Goal: Information Seeking & Learning: Learn about a topic

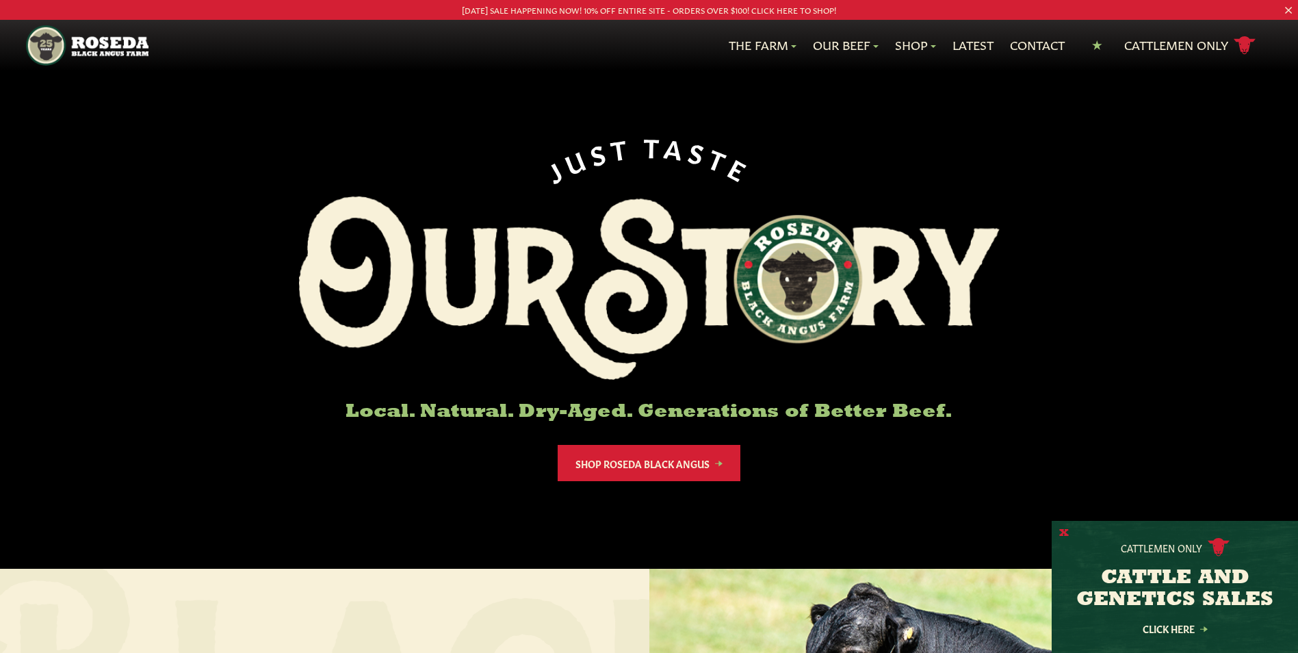
click at [1062, 536] on button "X" at bounding box center [1064, 533] width 10 height 14
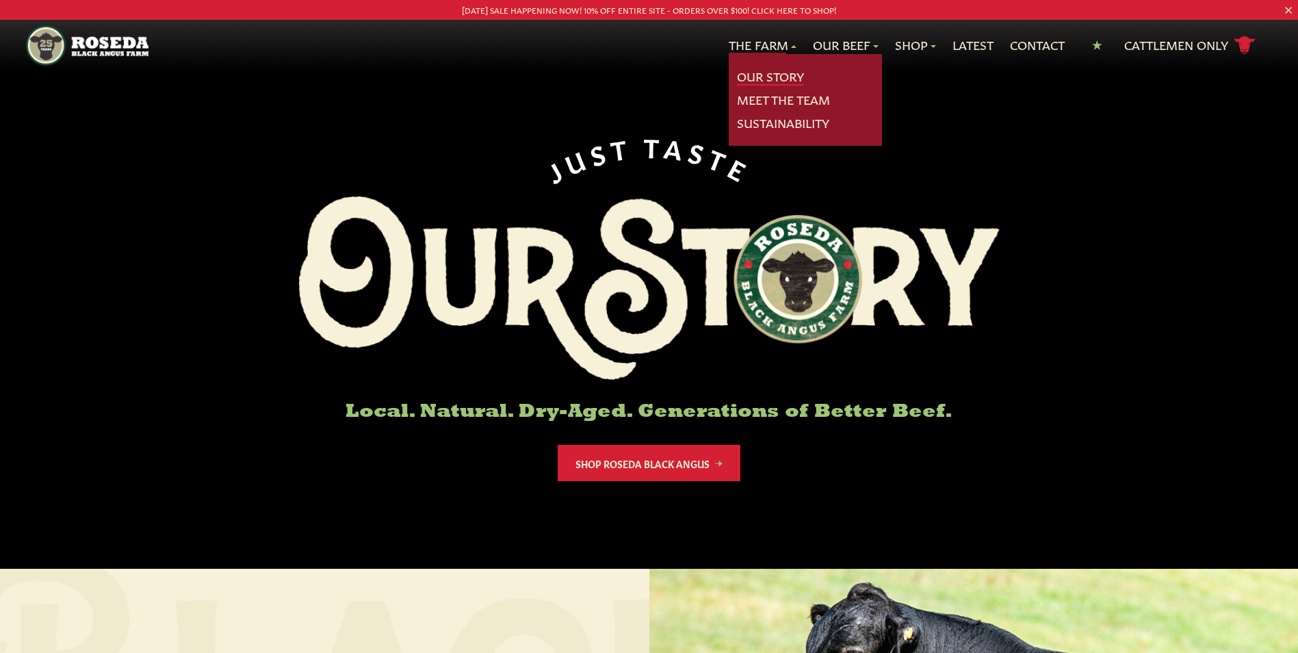
click at [778, 80] on link "Our Story" at bounding box center [770, 77] width 67 height 18
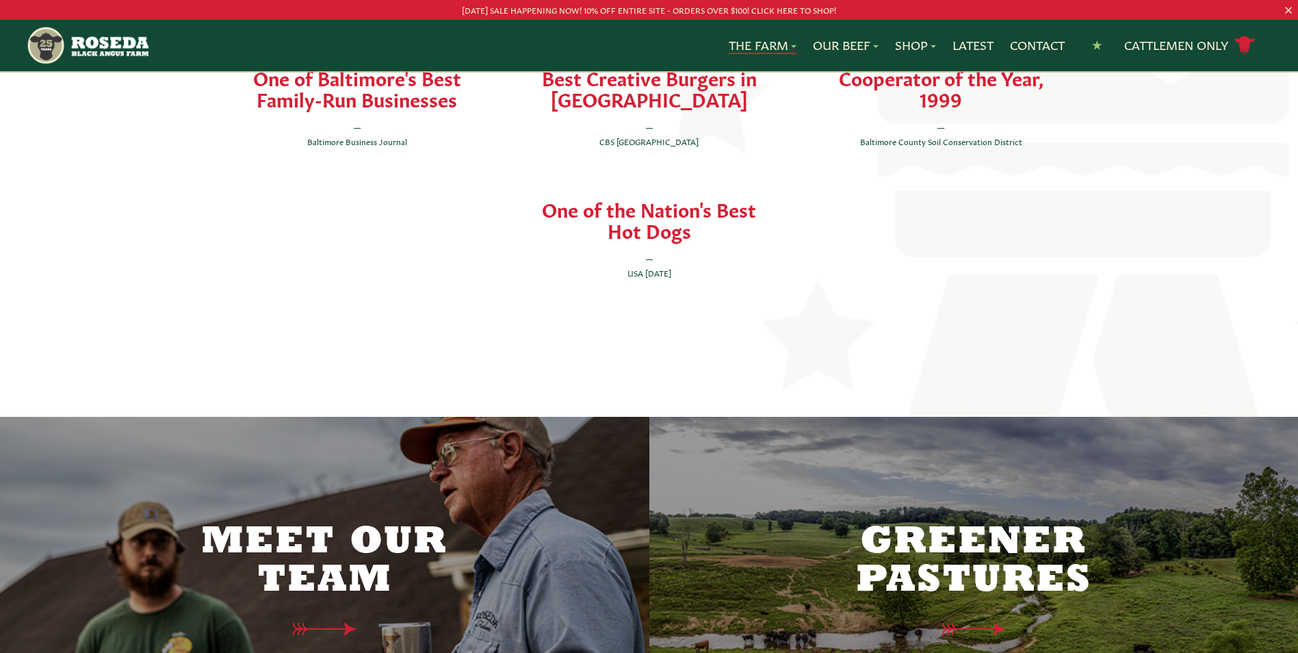
scroll to position [3215, 0]
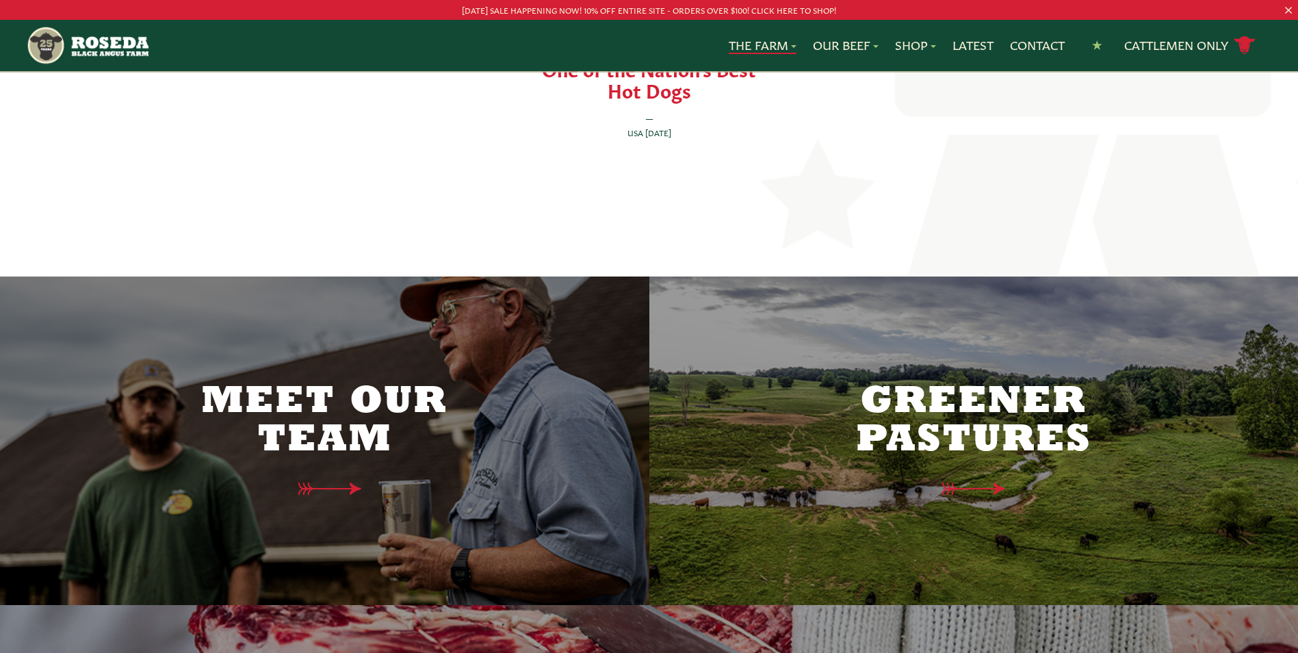
click at [328, 383] on h2 "Meet Our Team" at bounding box center [324, 421] width 287 height 77
click at [334, 399] on h2 "Meet Our Team" at bounding box center [324, 421] width 287 height 77
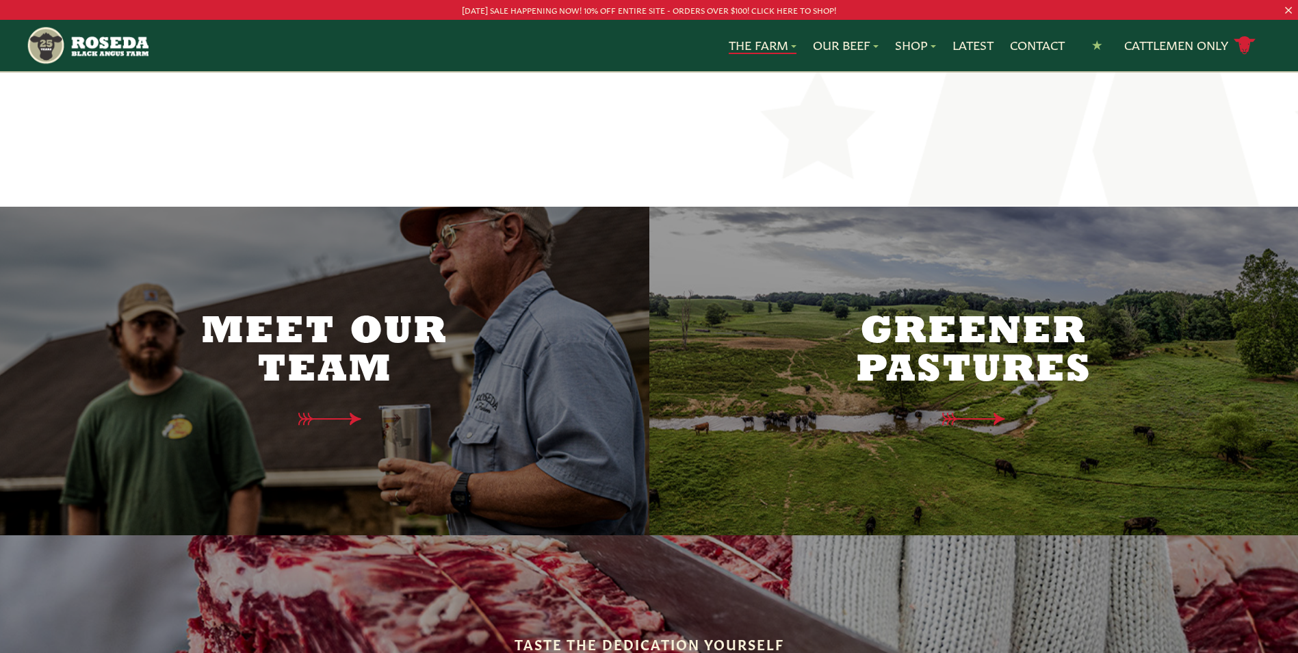
scroll to position [3283, 0]
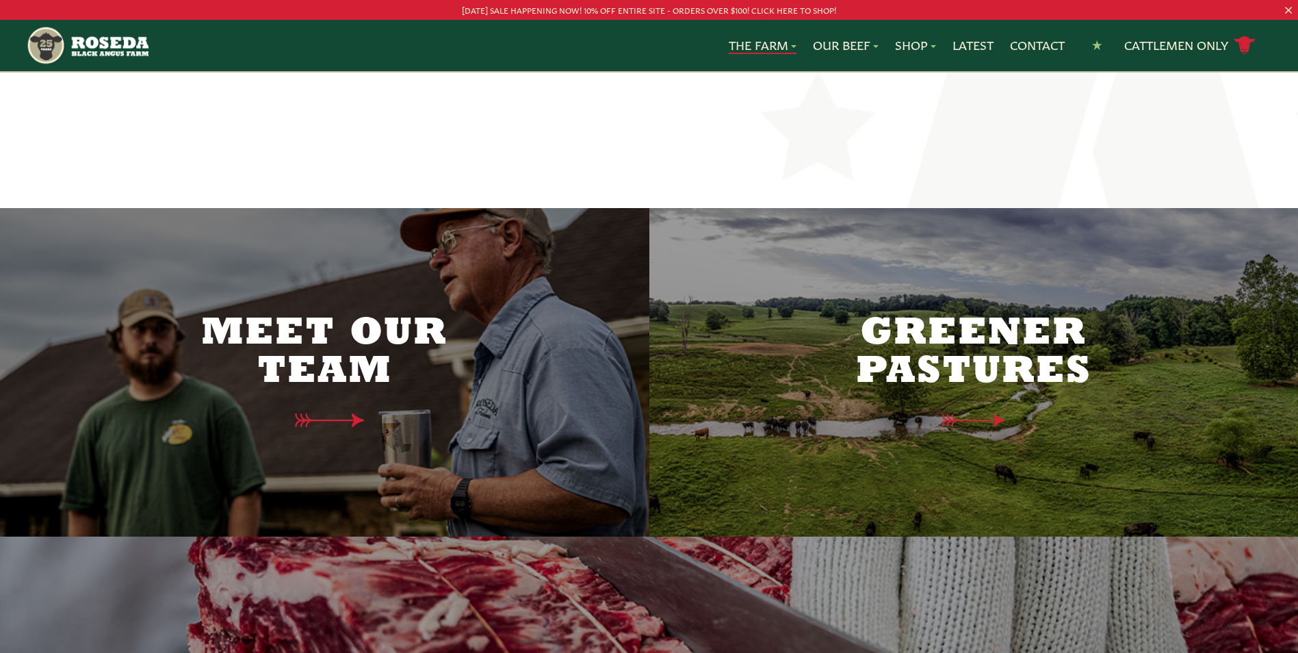
click at [331, 413] on icon at bounding box center [327, 420] width 69 height 14
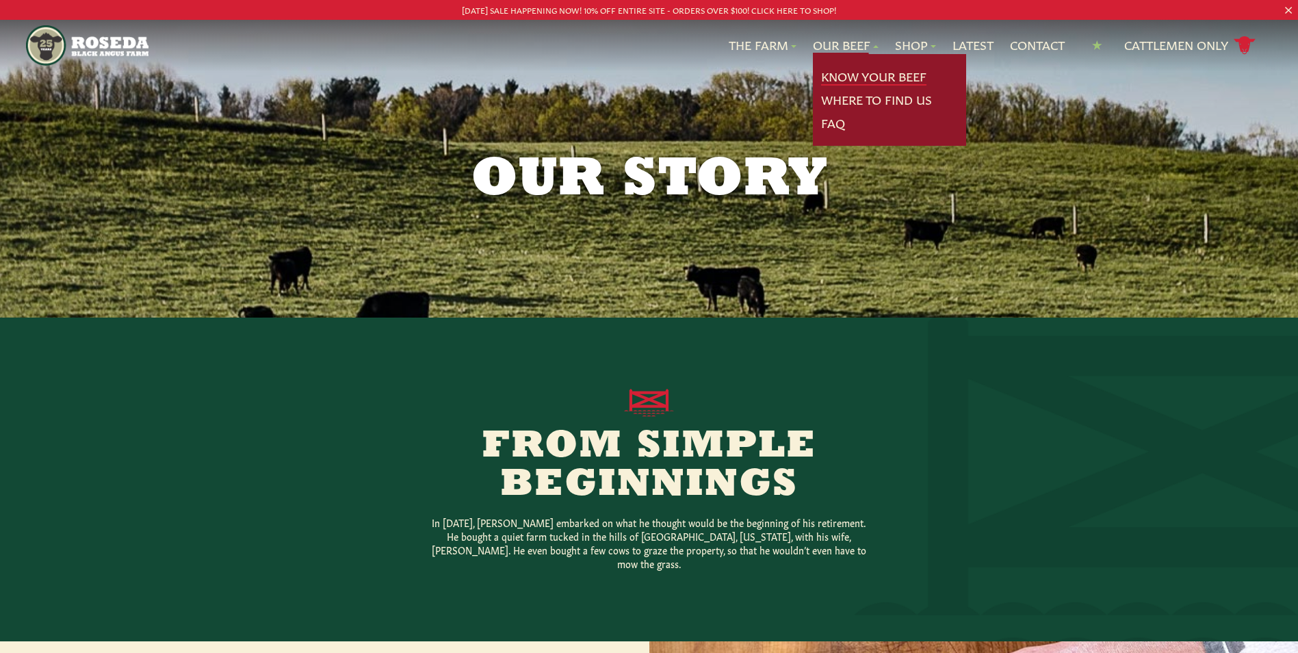
click at [840, 76] on link "Know Your Beef" at bounding box center [873, 77] width 105 height 18
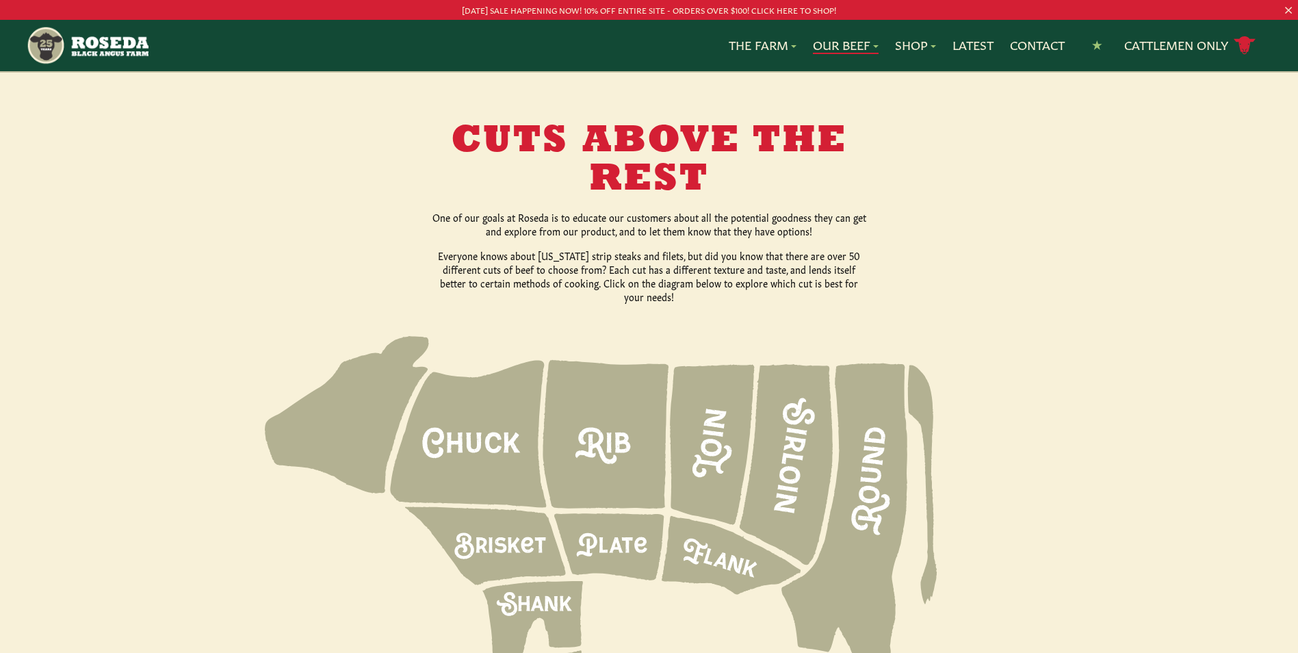
scroll to position [1778, 0]
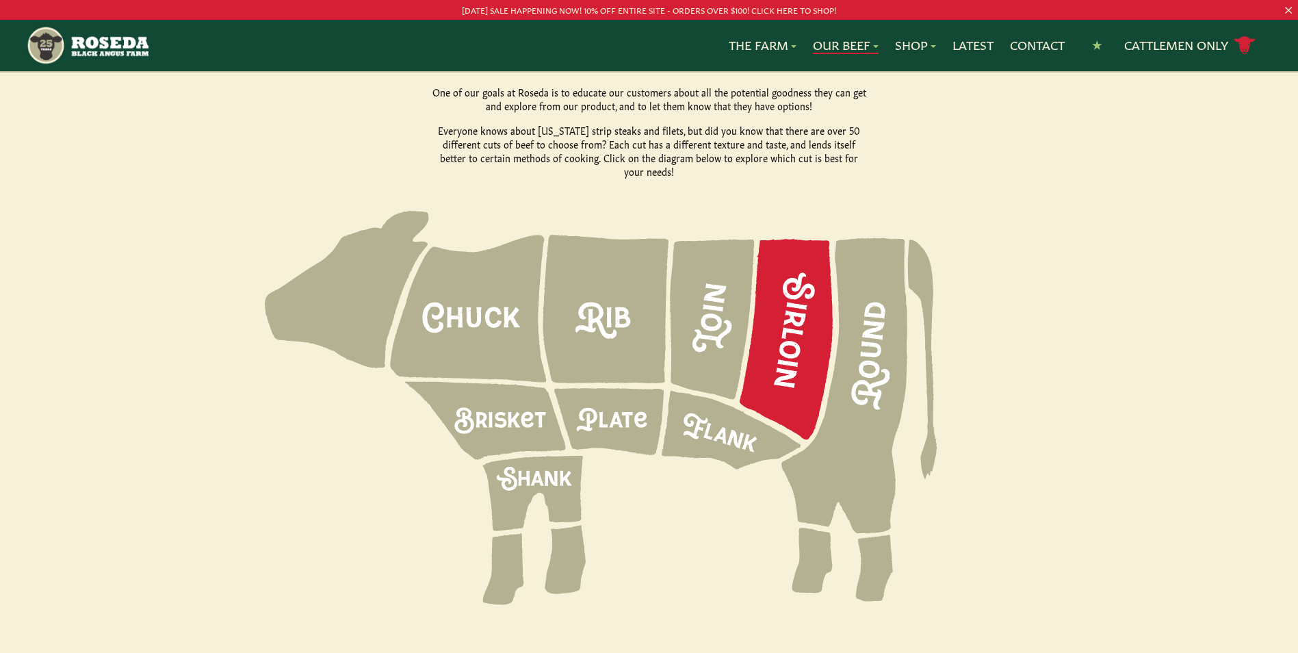
click at [790, 296] on icon at bounding box center [785, 339] width 93 height 200
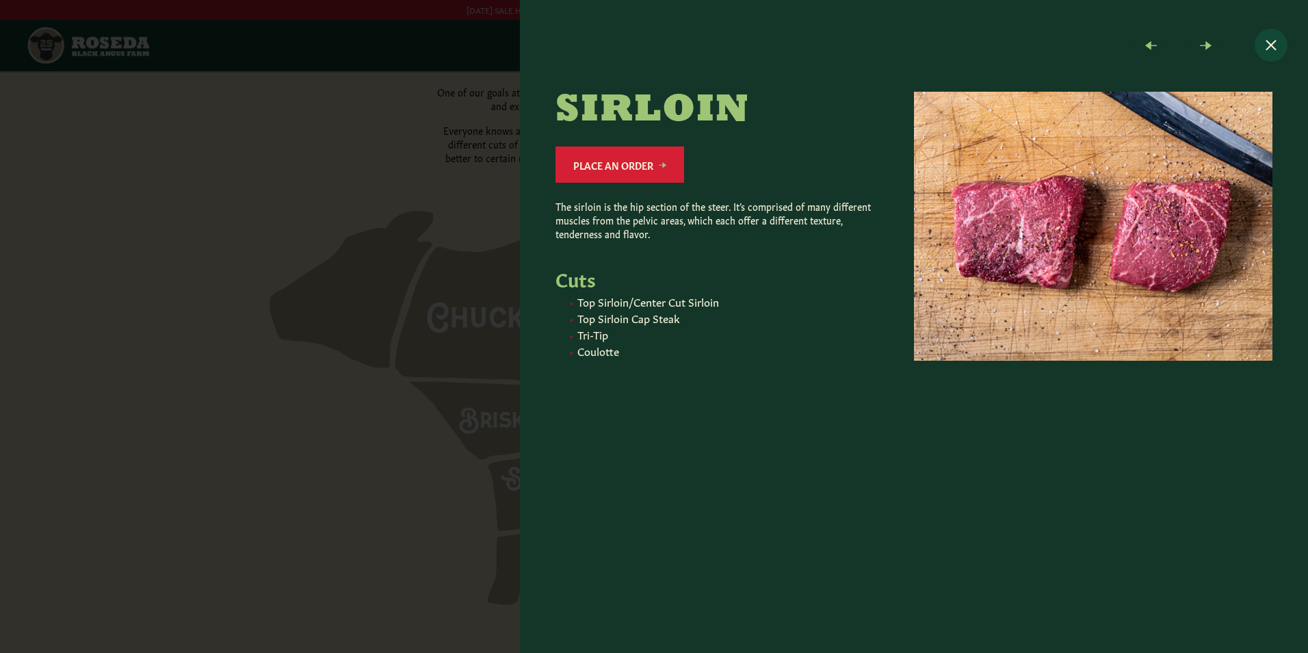
click at [1270, 44] on button "Close modal" at bounding box center [1270, 45] width 33 height 33
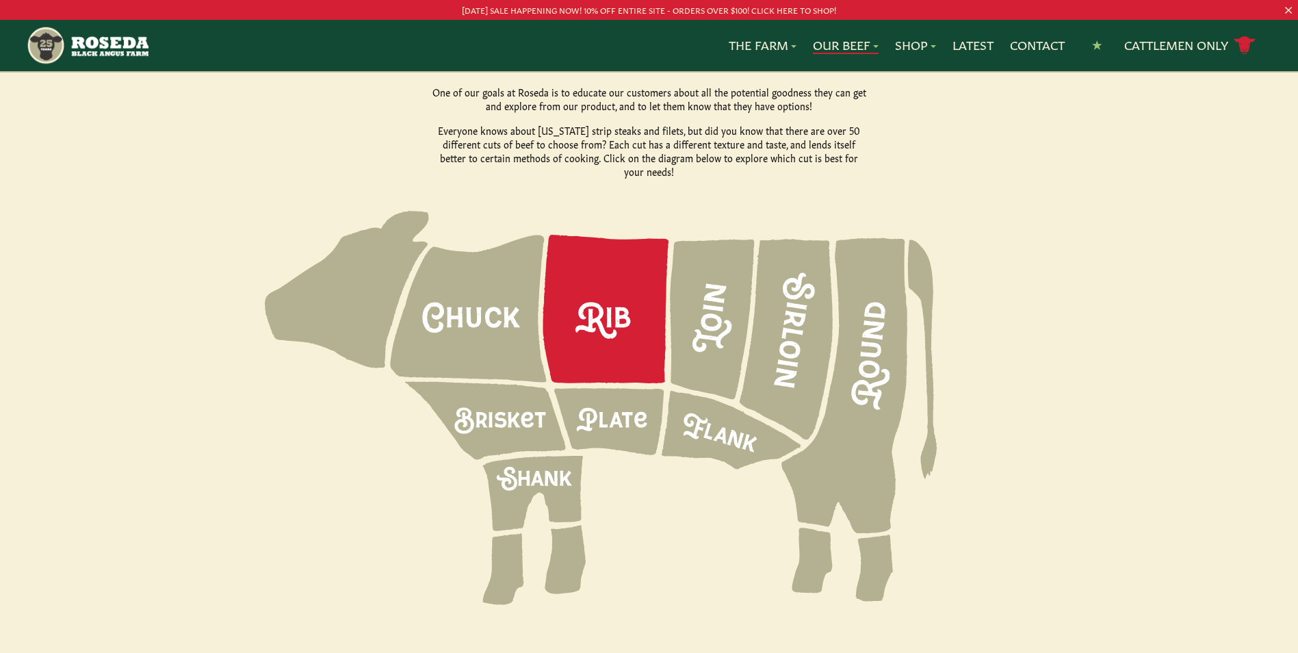
click at [609, 278] on icon at bounding box center [606, 309] width 126 height 148
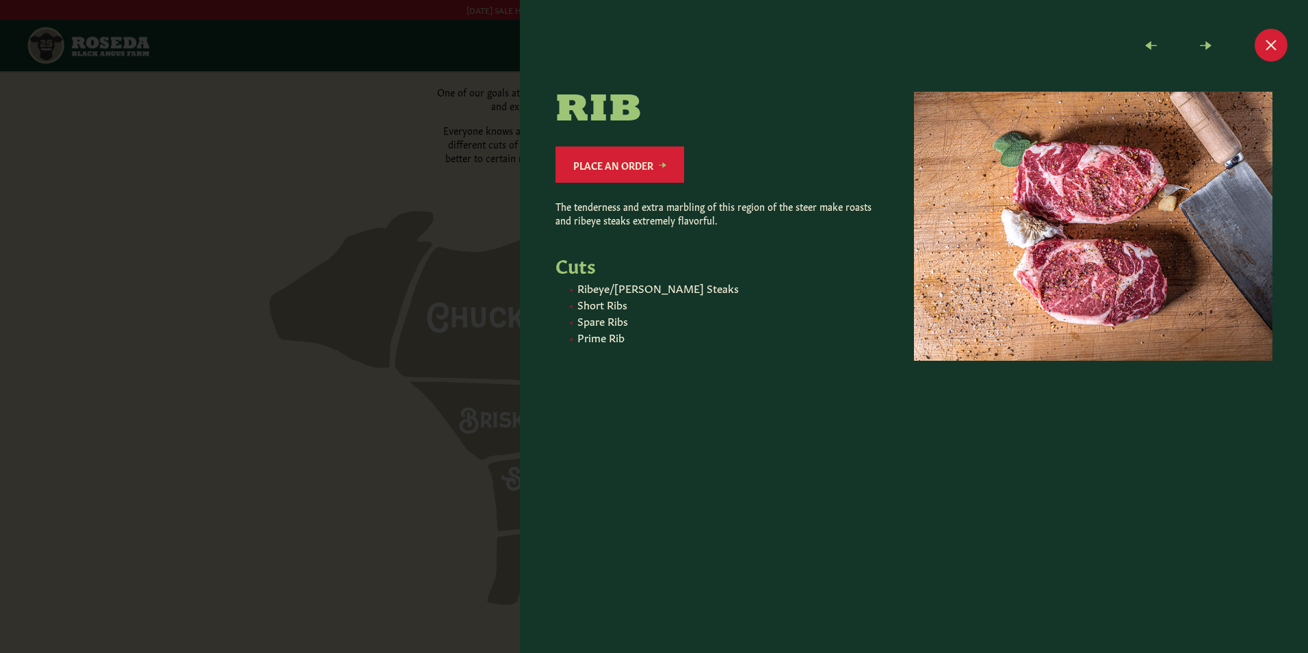
drag, startPoint x: 1260, startPoint y: 44, endPoint x: 1257, endPoint y: 60, distance: 16.0
click at [1261, 43] on button "Close modal" at bounding box center [1270, 45] width 33 height 33
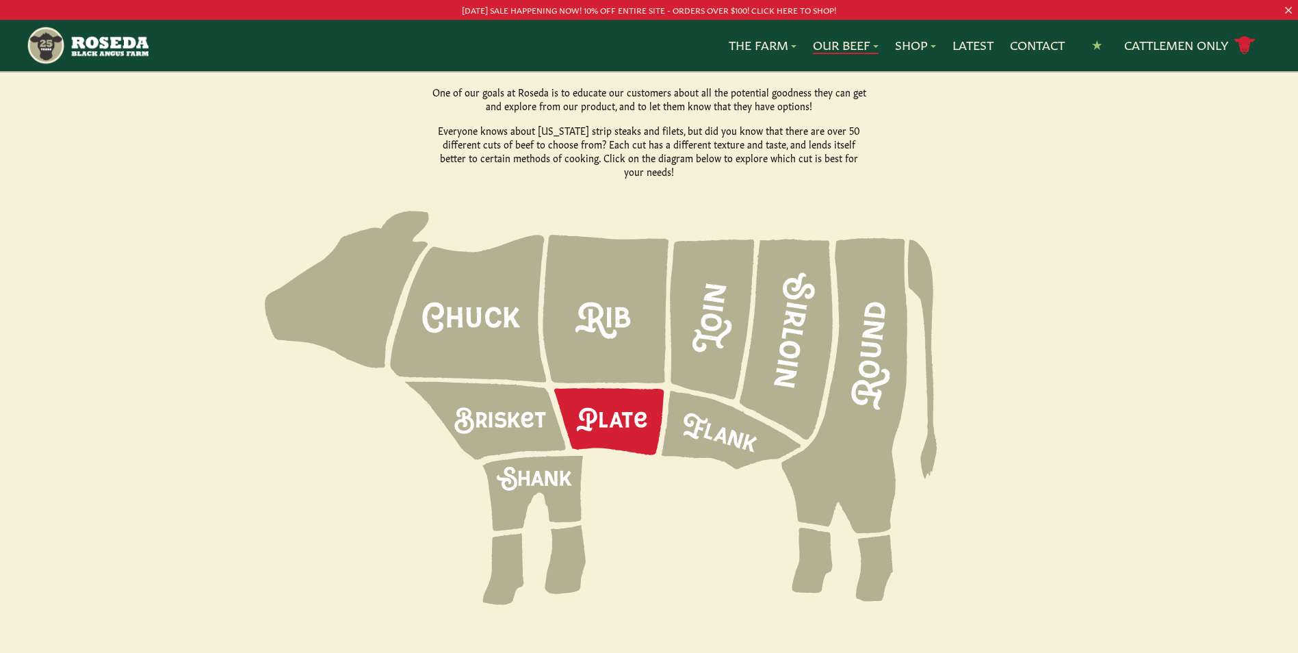
click at [639, 392] on icon at bounding box center [608, 421] width 109 height 67
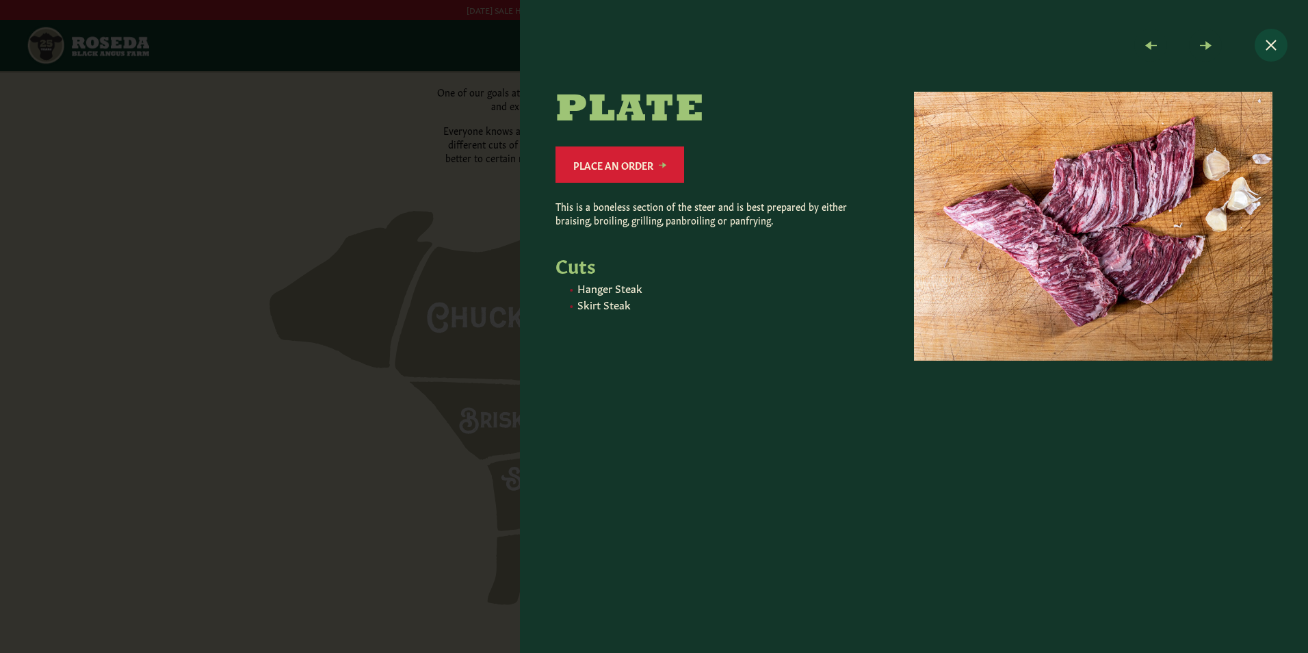
click at [1269, 40] on button "Close modal" at bounding box center [1270, 45] width 33 height 33
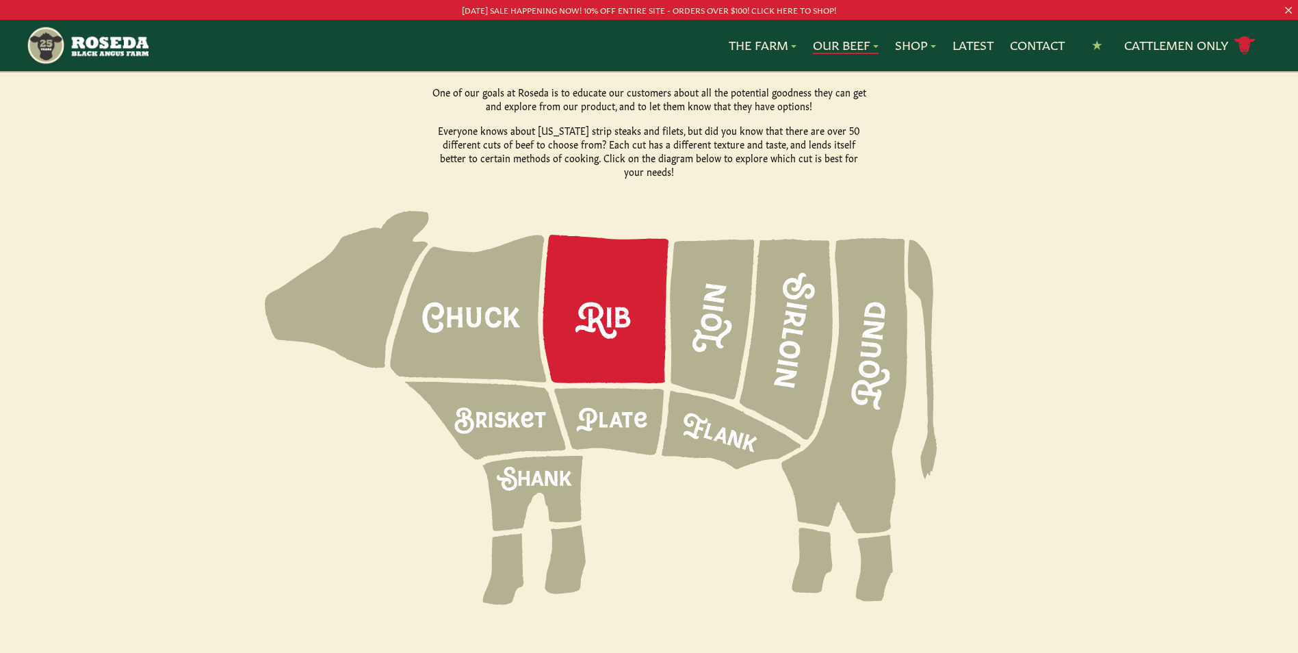
click at [590, 296] on icon at bounding box center [606, 309] width 126 height 148
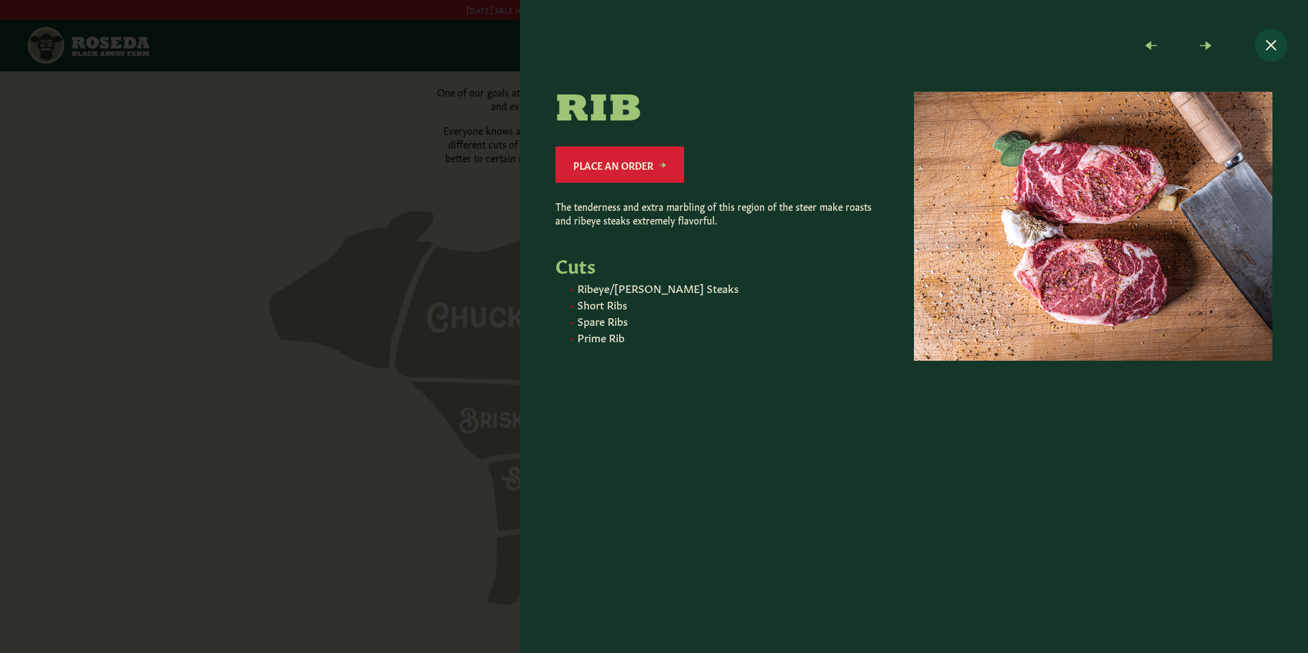
click at [1274, 47] on button "Close modal" at bounding box center [1270, 45] width 33 height 33
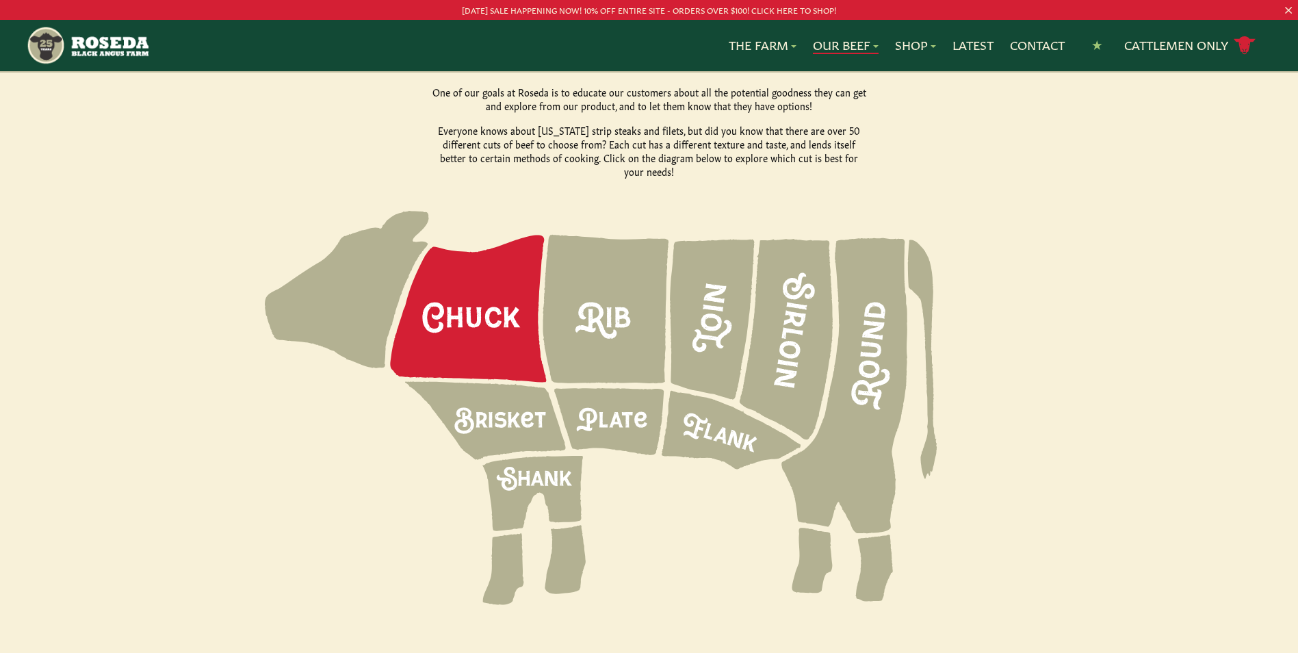
click at [498, 269] on icon at bounding box center [468, 308] width 156 height 147
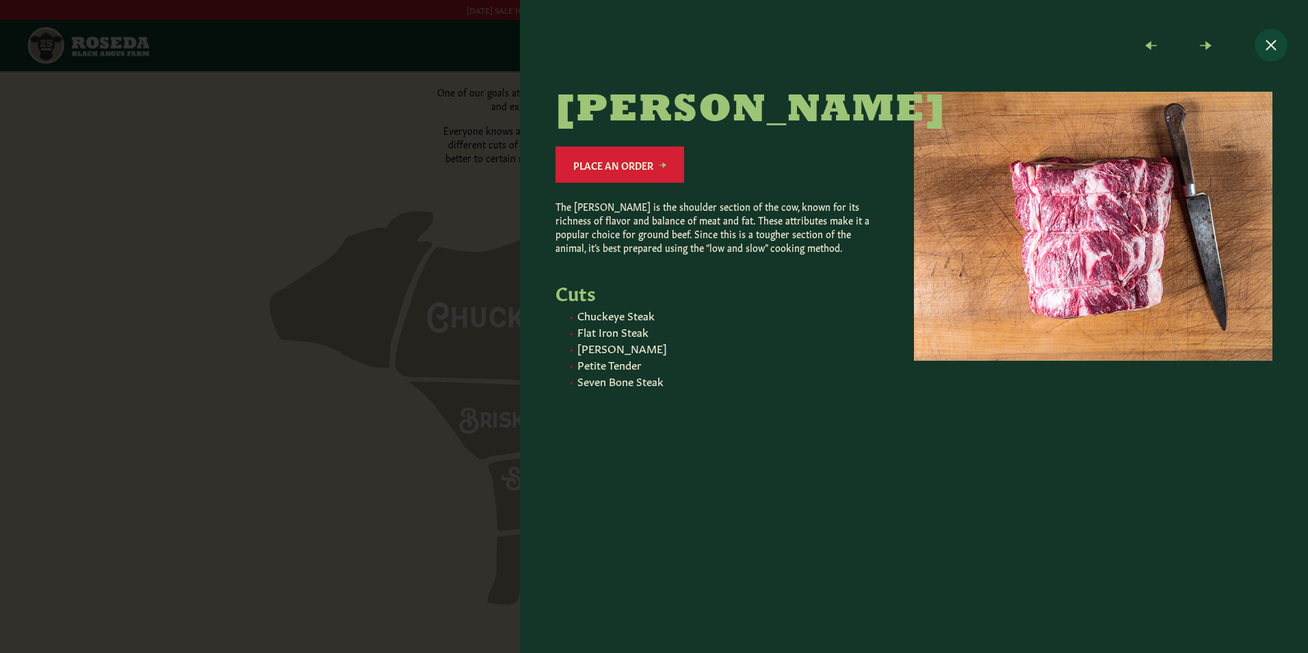
click at [1270, 44] on button "Close modal" at bounding box center [1270, 45] width 33 height 33
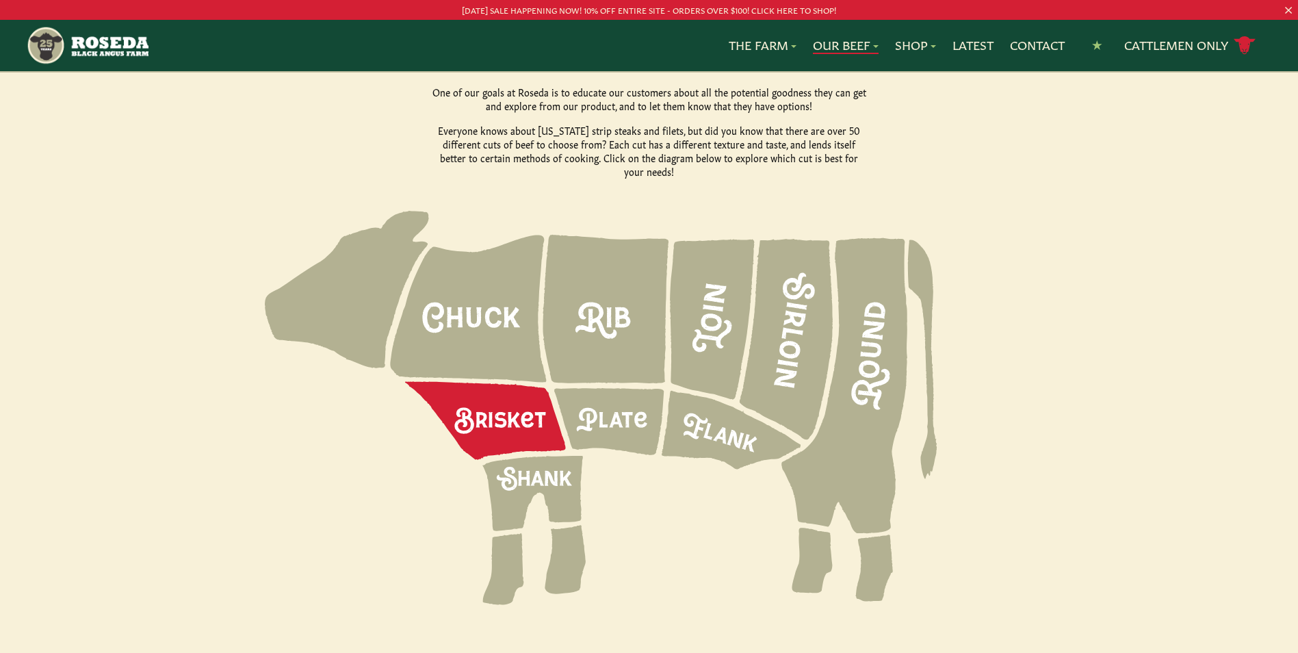
click at [499, 382] on icon at bounding box center [485, 421] width 161 height 78
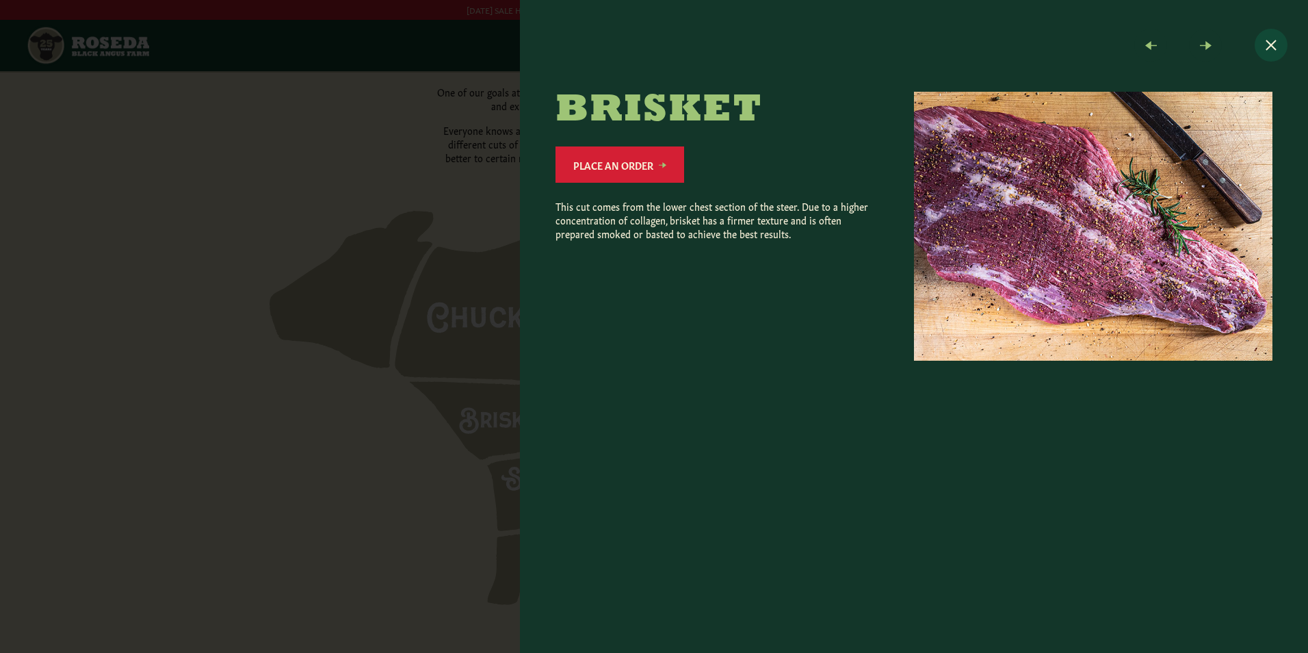
click at [1267, 34] on button "Close modal" at bounding box center [1270, 45] width 33 height 33
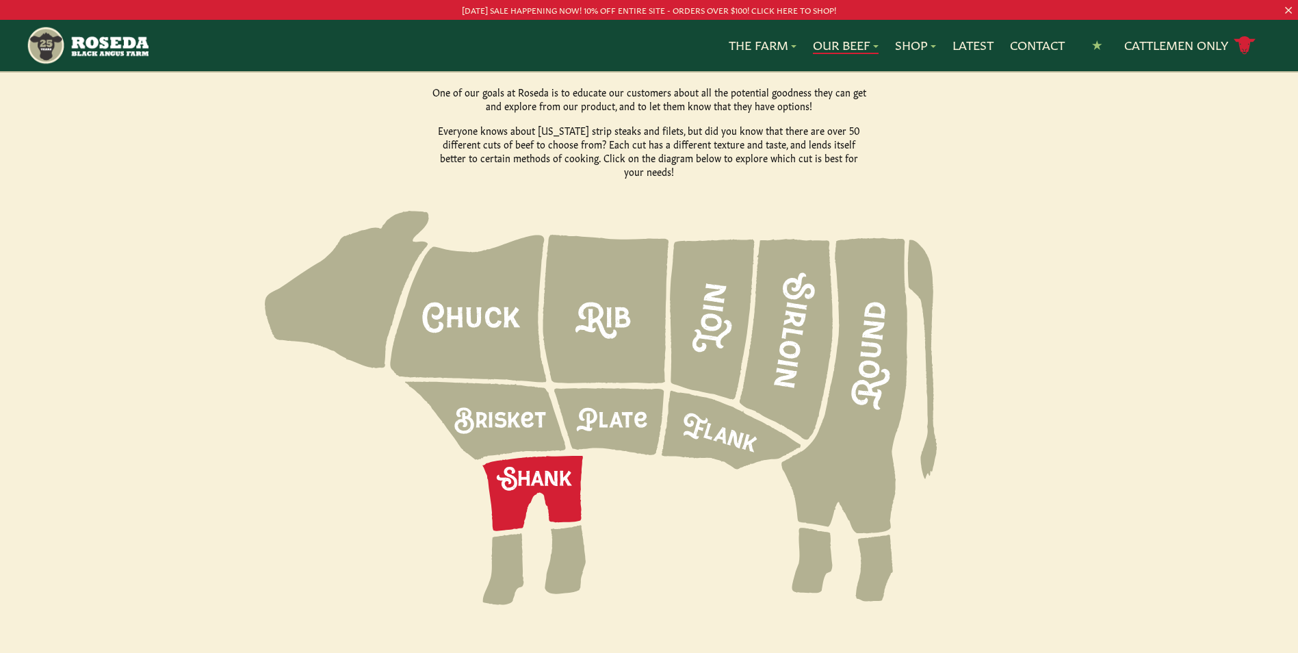
click at [527, 456] on icon at bounding box center [532, 493] width 101 height 75
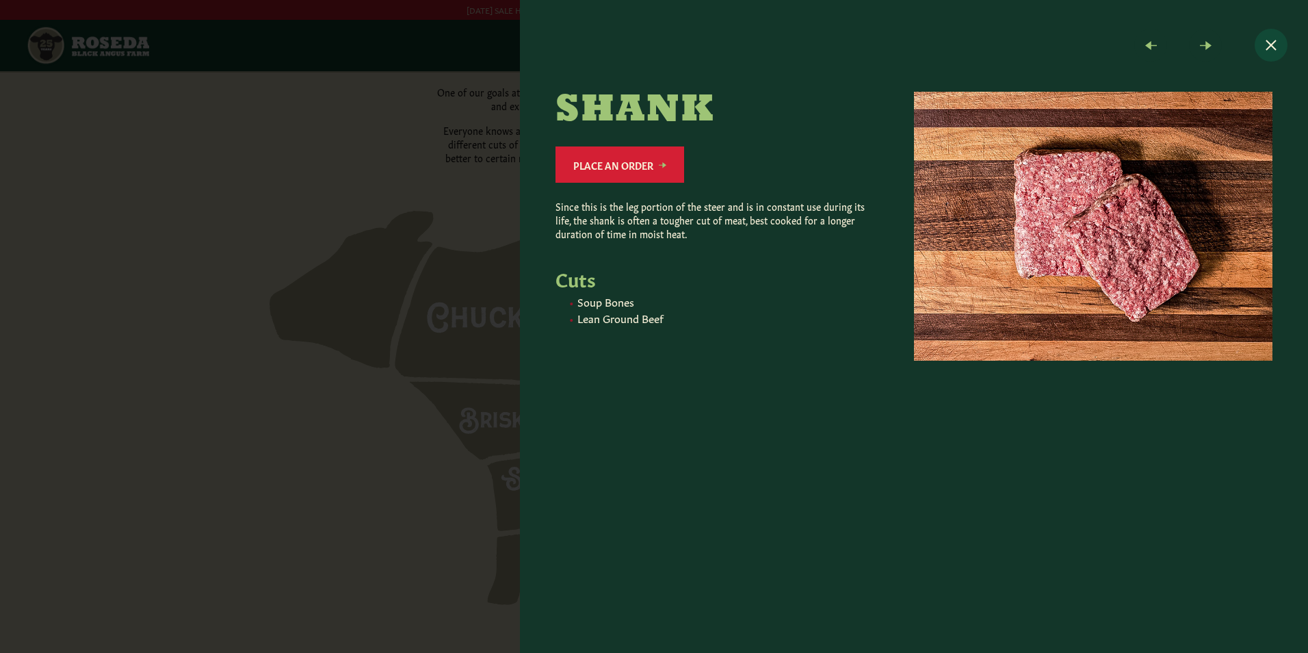
click at [1276, 44] on button "Close modal" at bounding box center [1270, 45] width 33 height 33
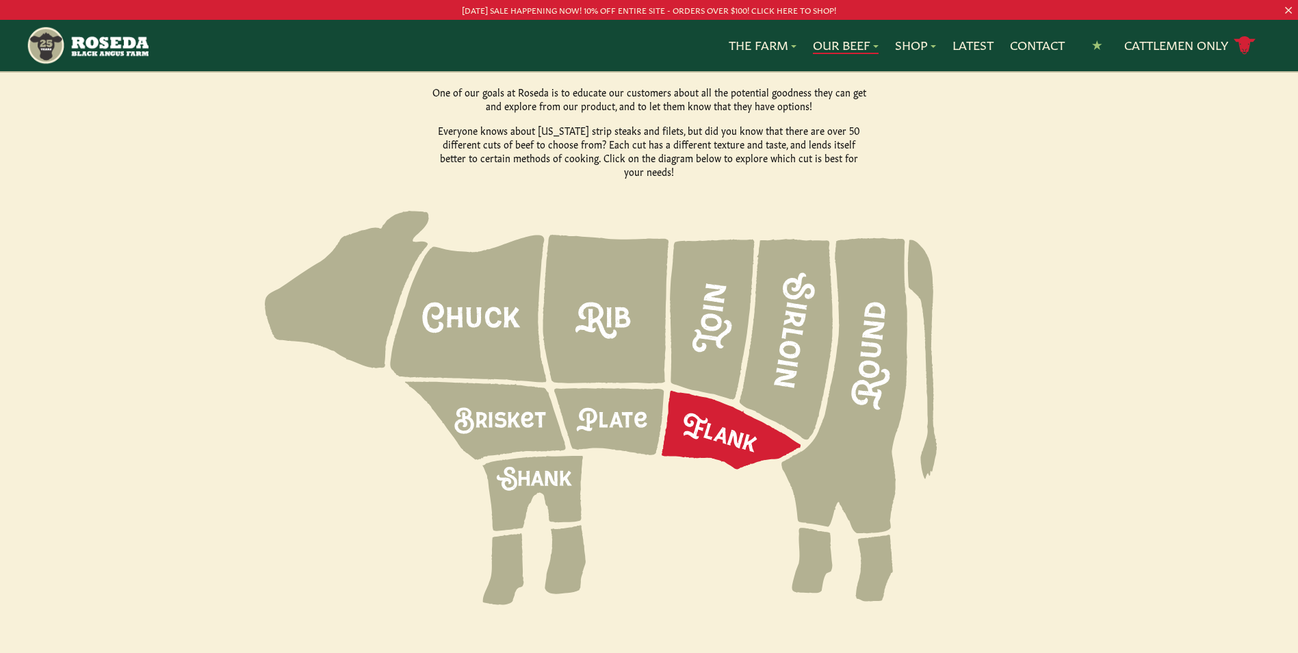
click at [730, 404] on icon at bounding box center [730, 430] width 139 height 79
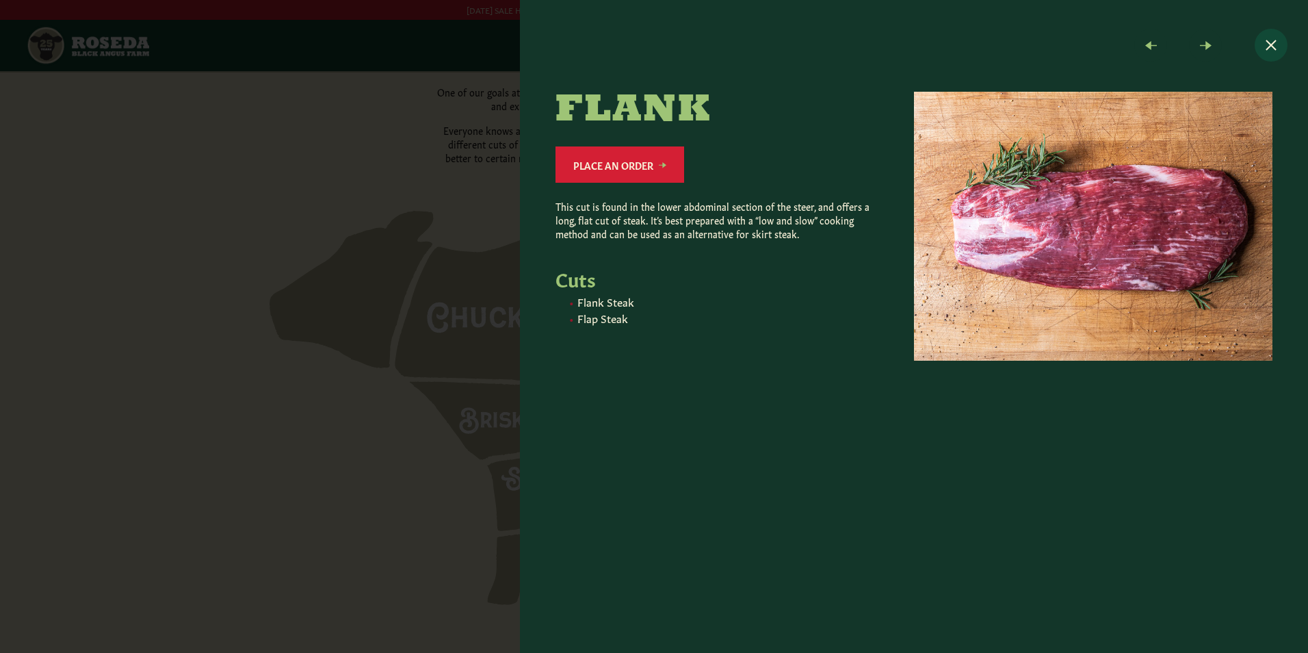
click at [1264, 34] on button "Close modal" at bounding box center [1270, 45] width 33 height 33
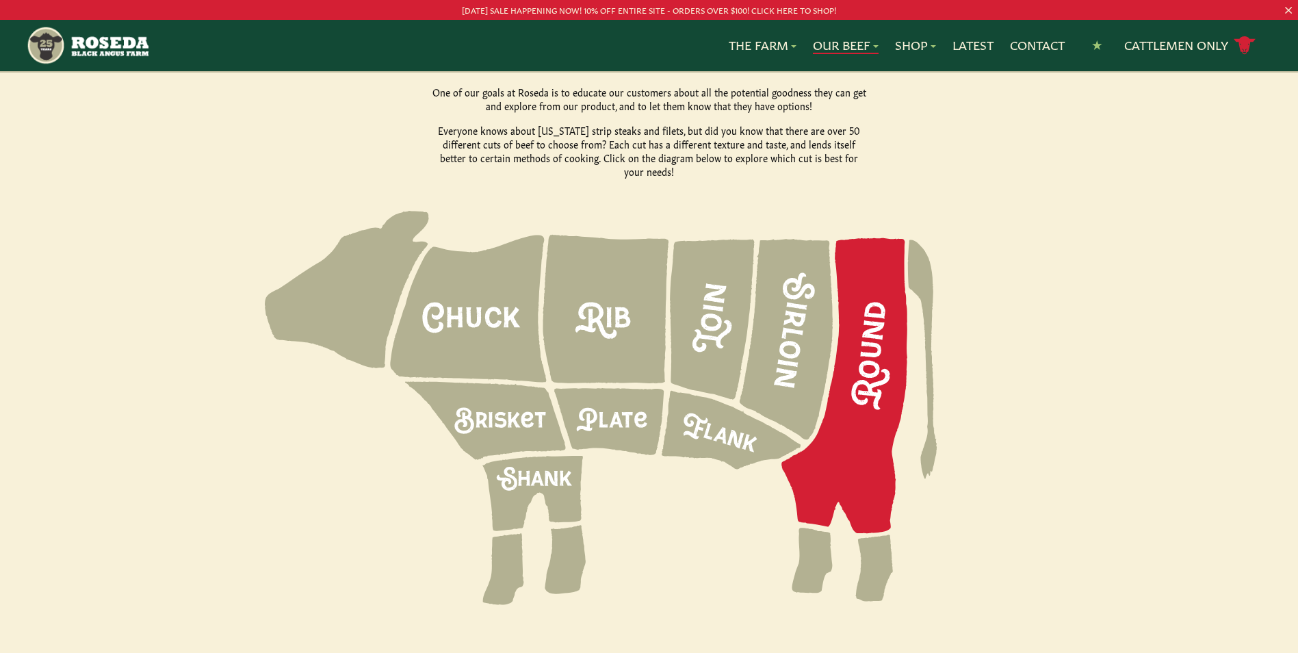
click at [888, 299] on icon at bounding box center [844, 385] width 126 height 295
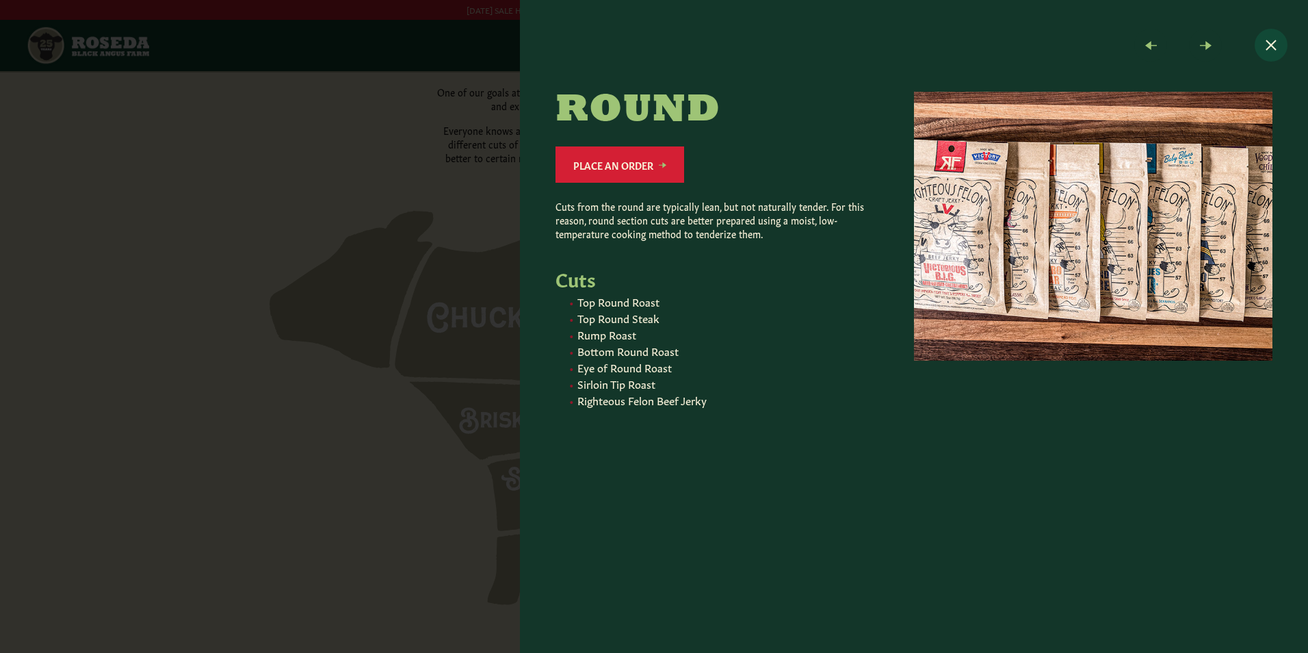
click at [1271, 51] on button "Close modal" at bounding box center [1270, 45] width 33 height 33
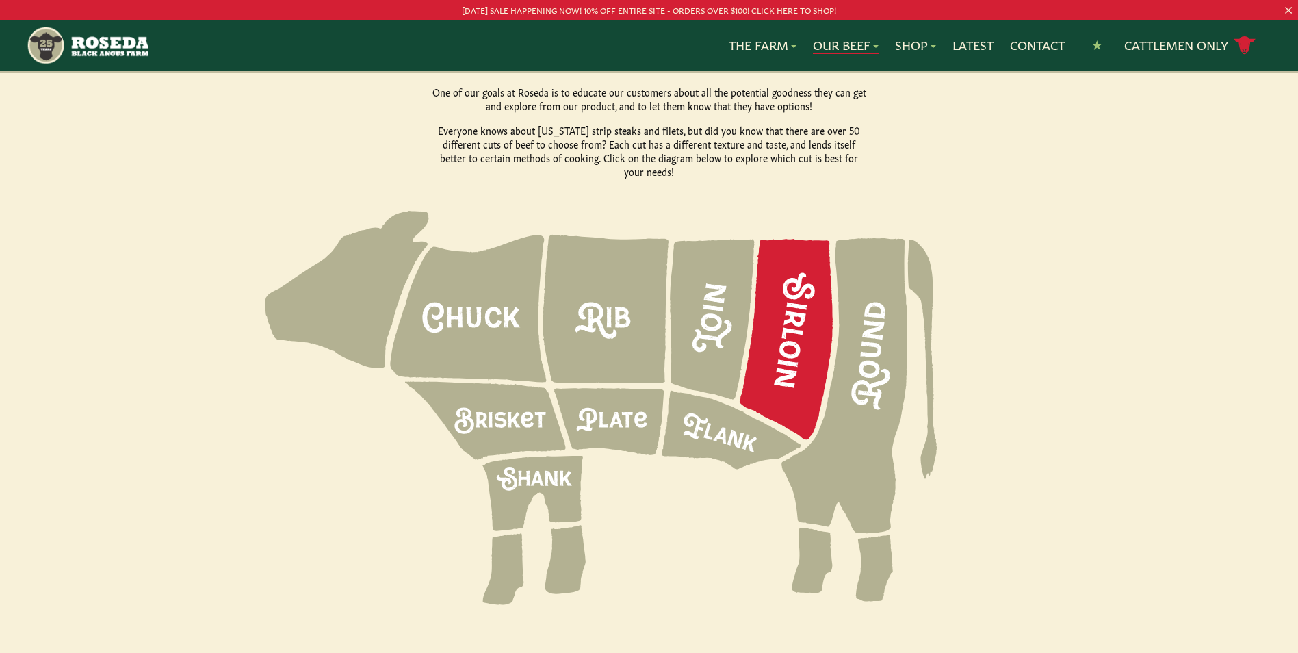
click at [819, 302] on icon at bounding box center [785, 339] width 93 height 200
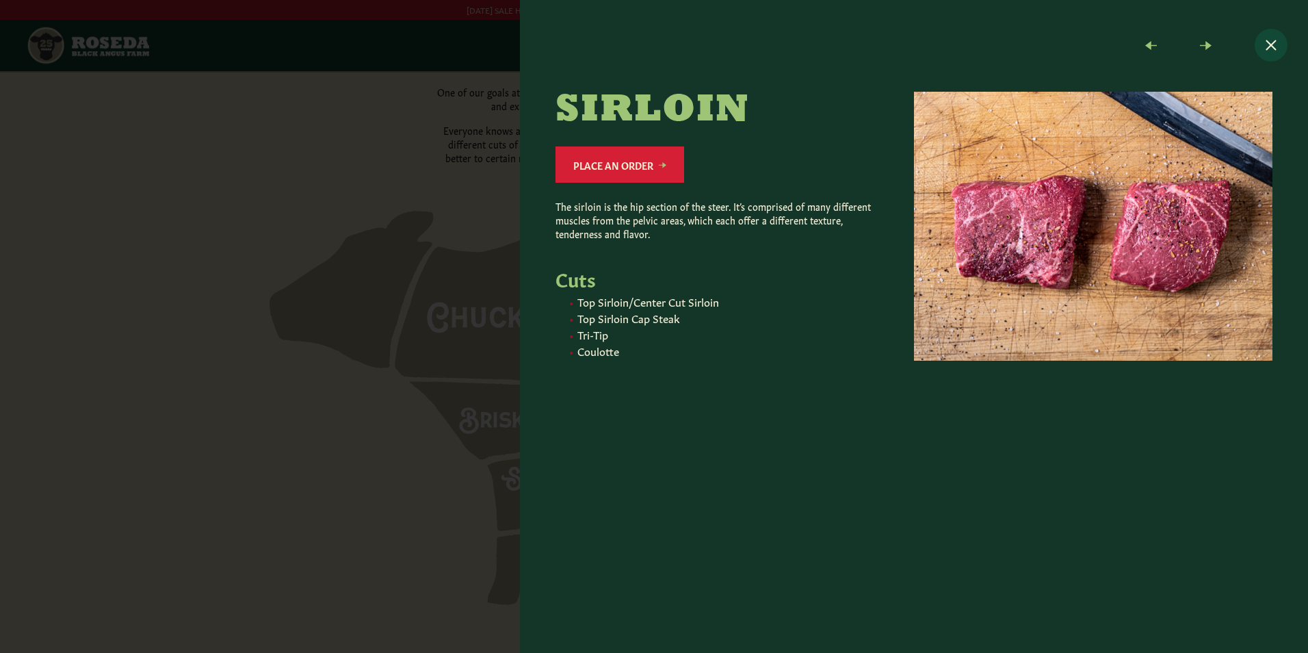
click at [1275, 38] on button "Close modal" at bounding box center [1270, 45] width 33 height 33
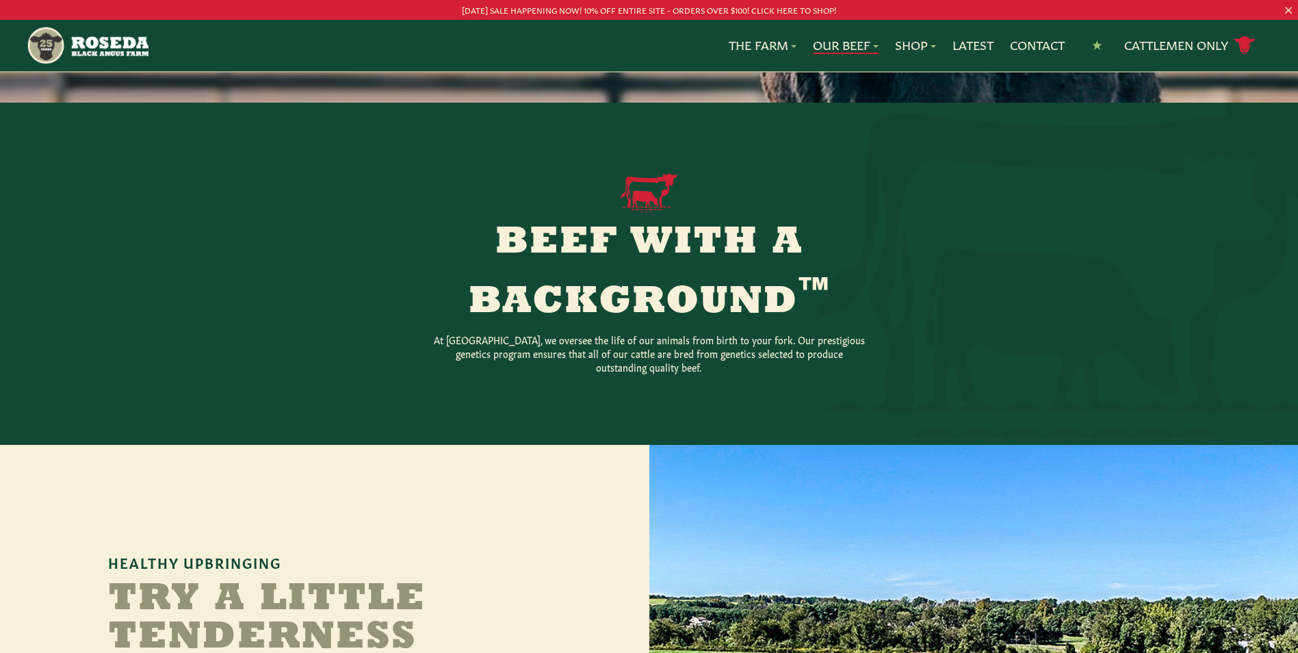
scroll to position [0, 0]
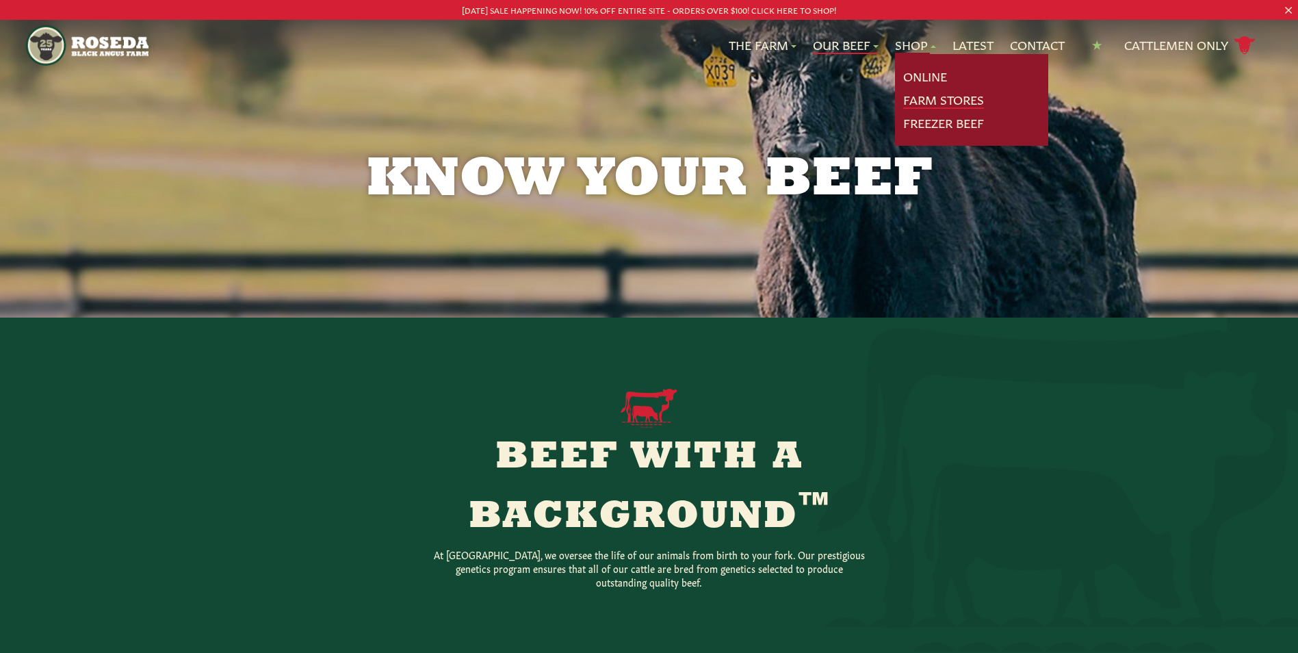
click at [912, 94] on link "Farm Stores" at bounding box center [943, 100] width 81 height 18
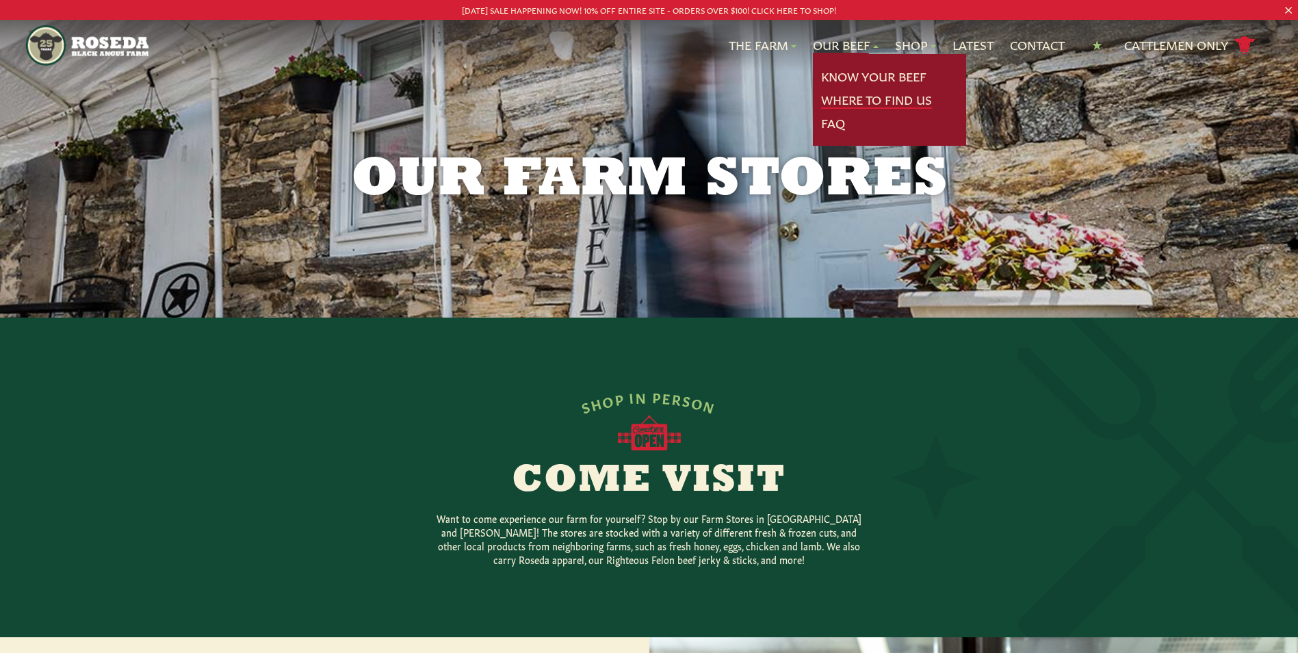
click at [859, 98] on link "Where To Find Us" at bounding box center [876, 100] width 111 height 18
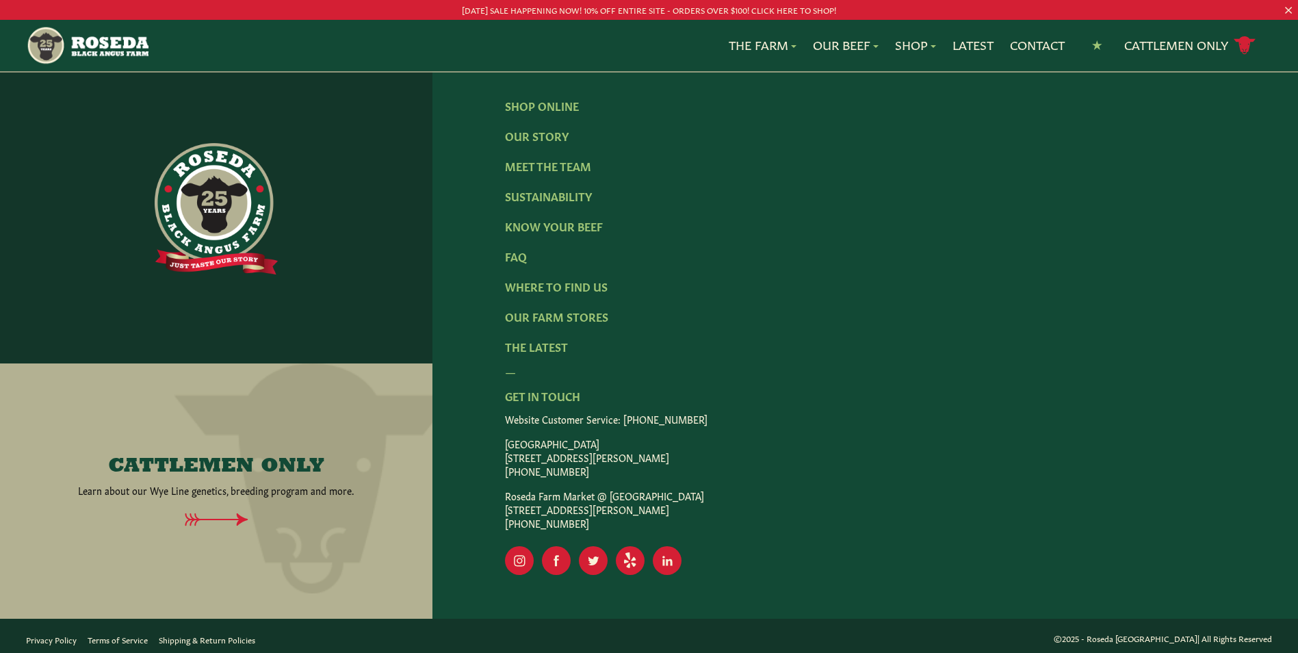
scroll to position [2841, 0]
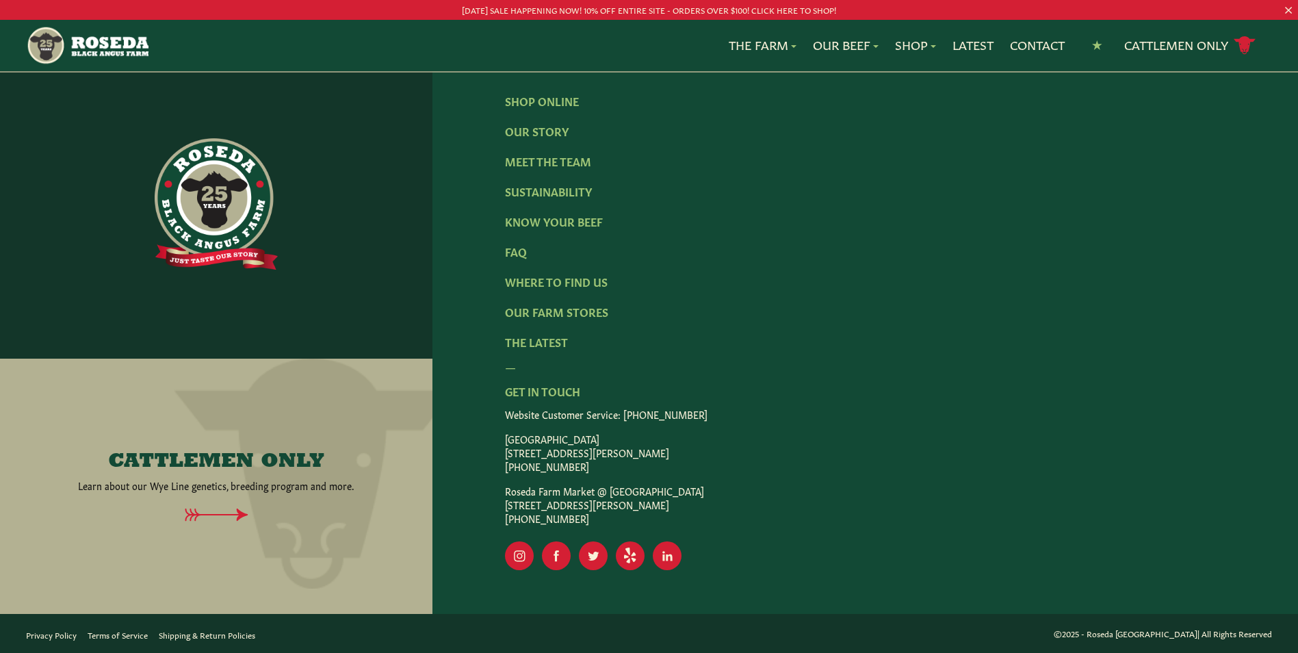
click at [194, 514] on icon at bounding box center [216, 514] width 63 height 12
